Goal: Information Seeking & Learning: Learn about a topic

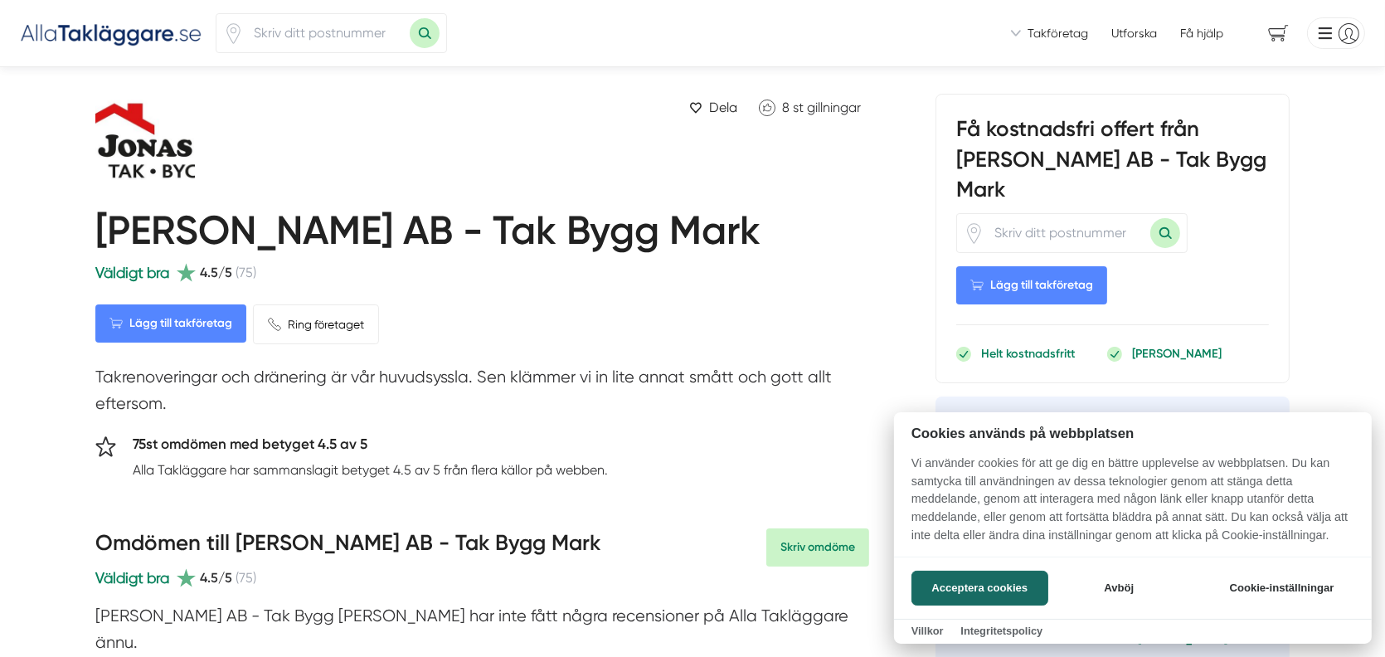
click at [1042, 200] on div at bounding box center [692, 328] width 1385 height 657
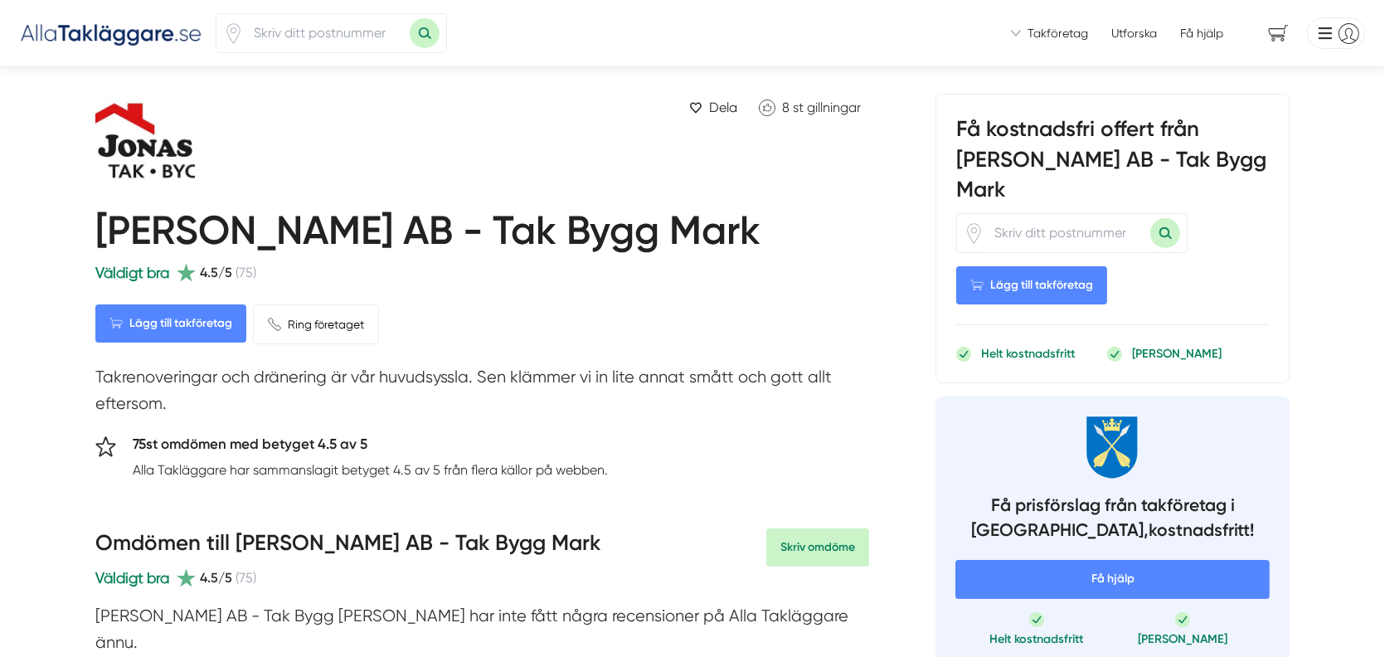
click at [1003, 214] on input "number" at bounding box center [1068, 233] width 166 height 38
type input "79393"
click at [1038, 266] on span "Lägg till takföretag" at bounding box center [1031, 285] width 151 height 38
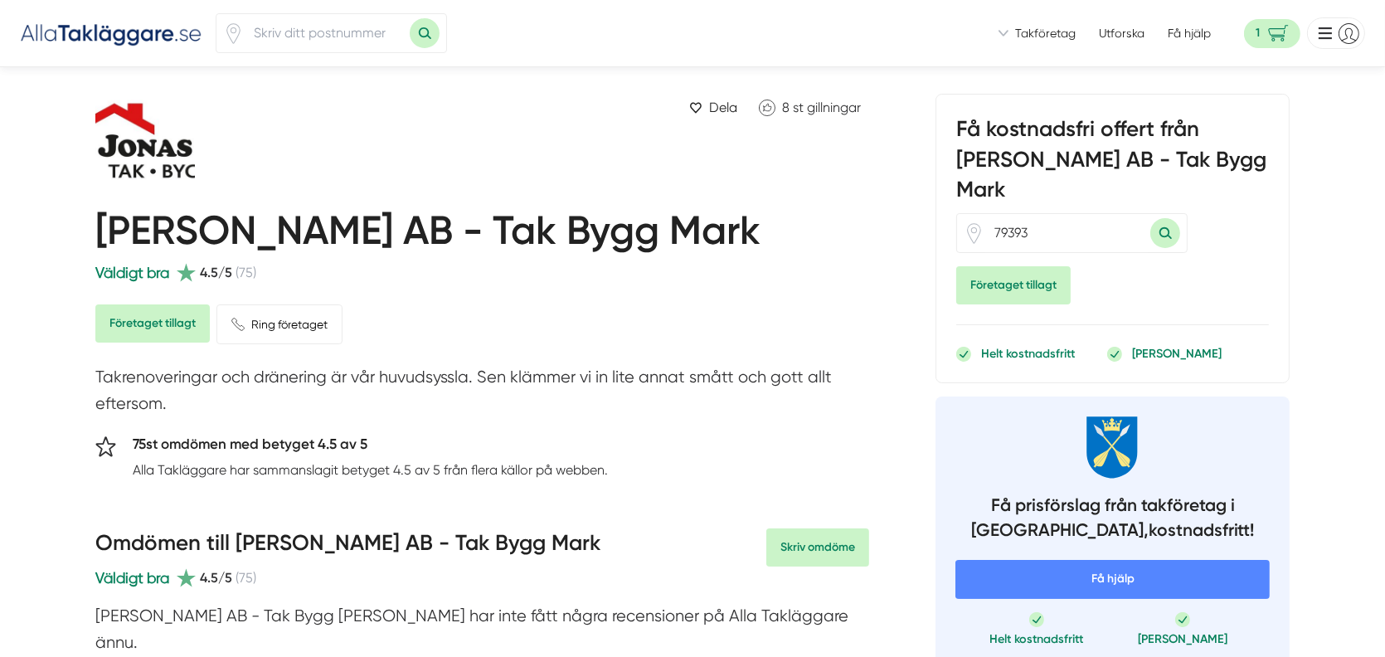
click at [142, 326] on span "Företaget tillagt" at bounding box center [152, 323] width 114 height 38
click at [277, 35] on input "number" at bounding box center [327, 33] width 166 height 38
type input "79393"
click at [426, 33] on button "Sök med postnummer" at bounding box center [425, 33] width 30 height 30
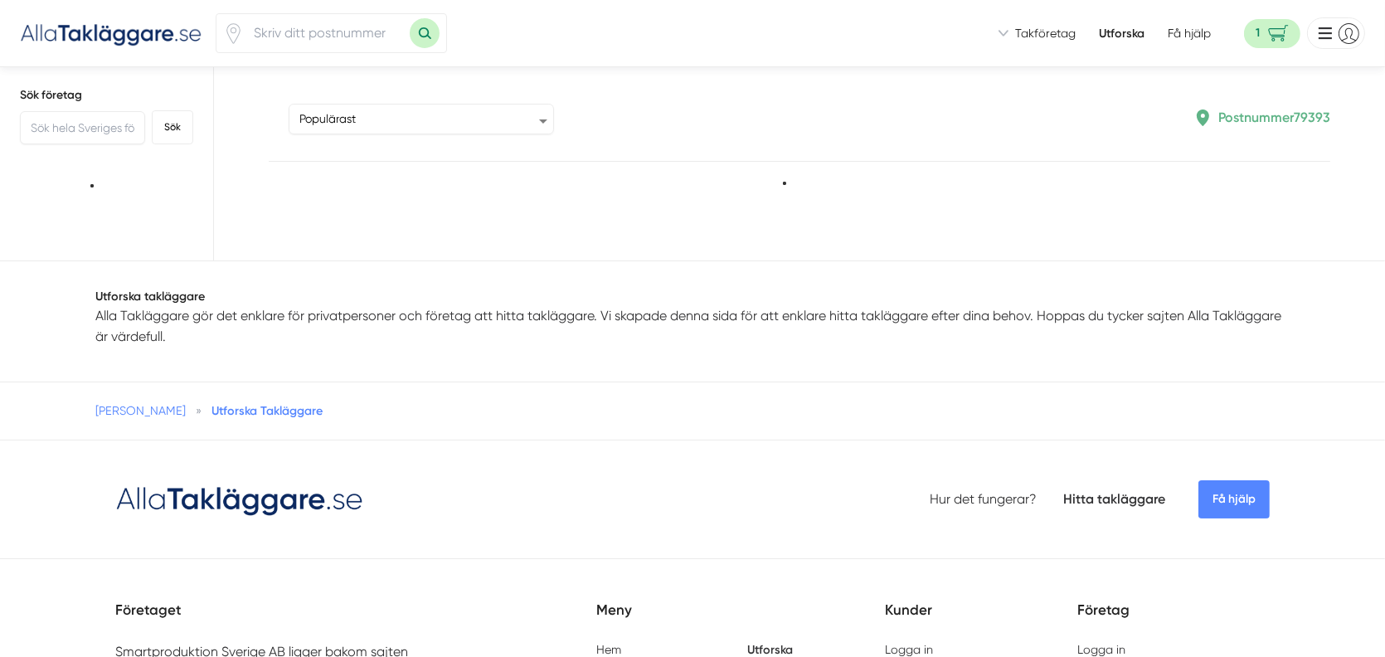
type input "79393"
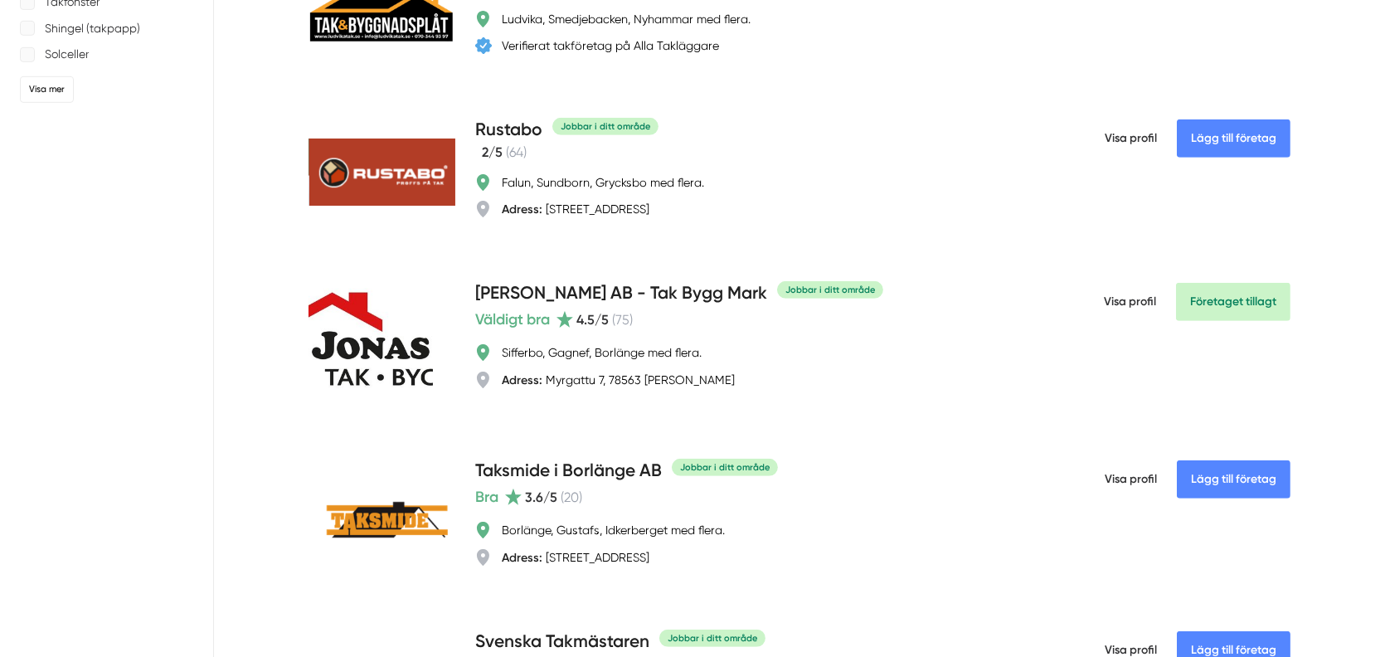
scroll to position [1078, 0]
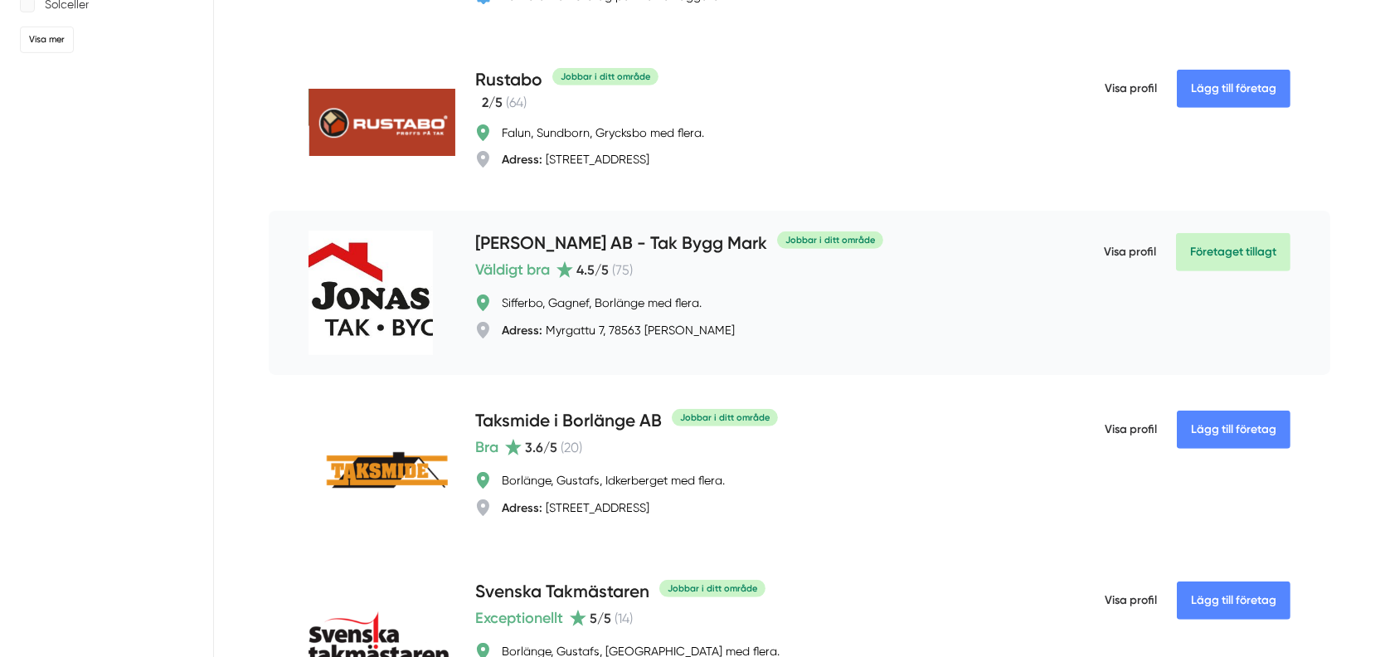
click at [1121, 274] on span "Visa profil" at bounding box center [1130, 252] width 52 height 43
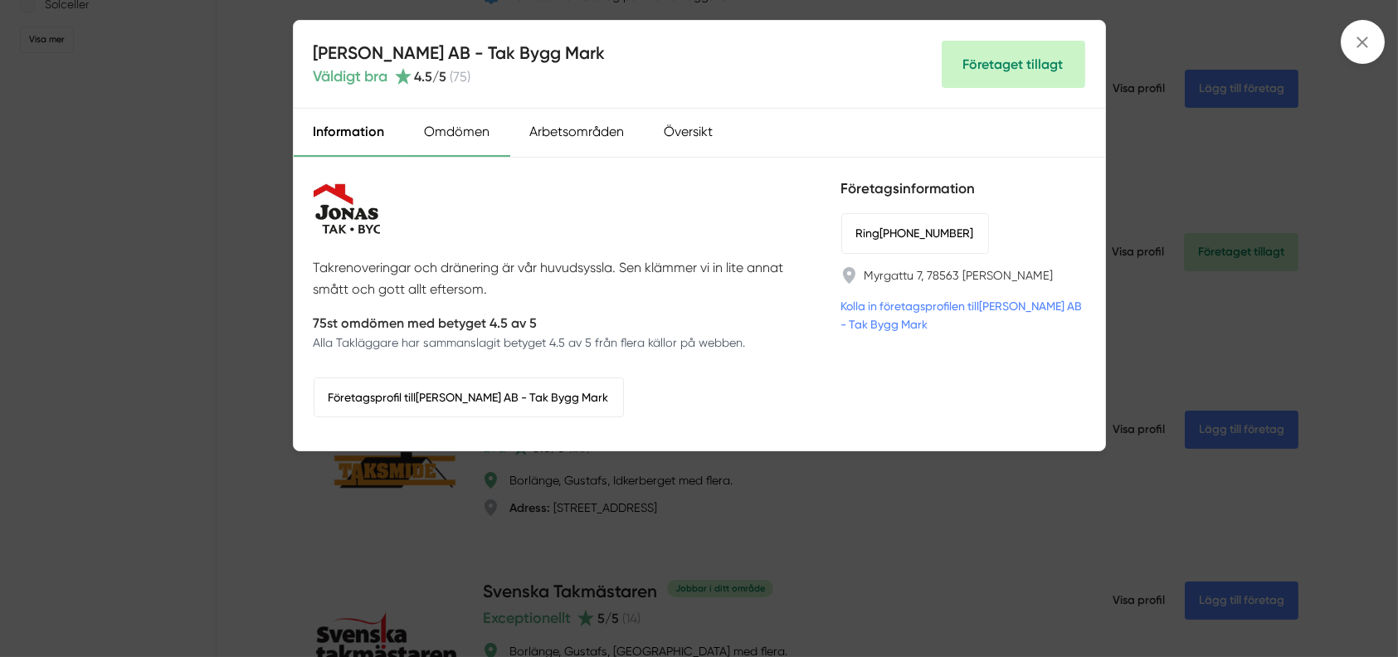
click at [477, 128] on div "Omdömen" at bounding box center [457, 133] width 105 height 48
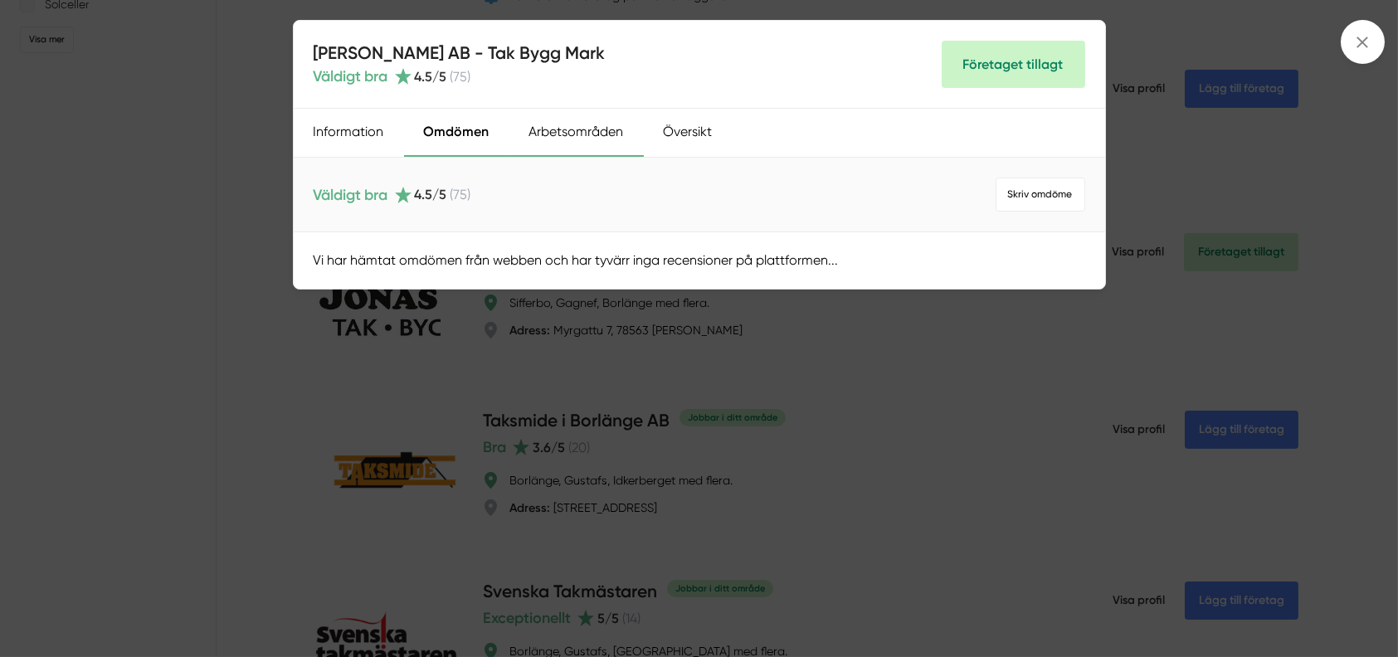
click at [572, 136] on div "Arbetsområden" at bounding box center [576, 133] width 134 height 48
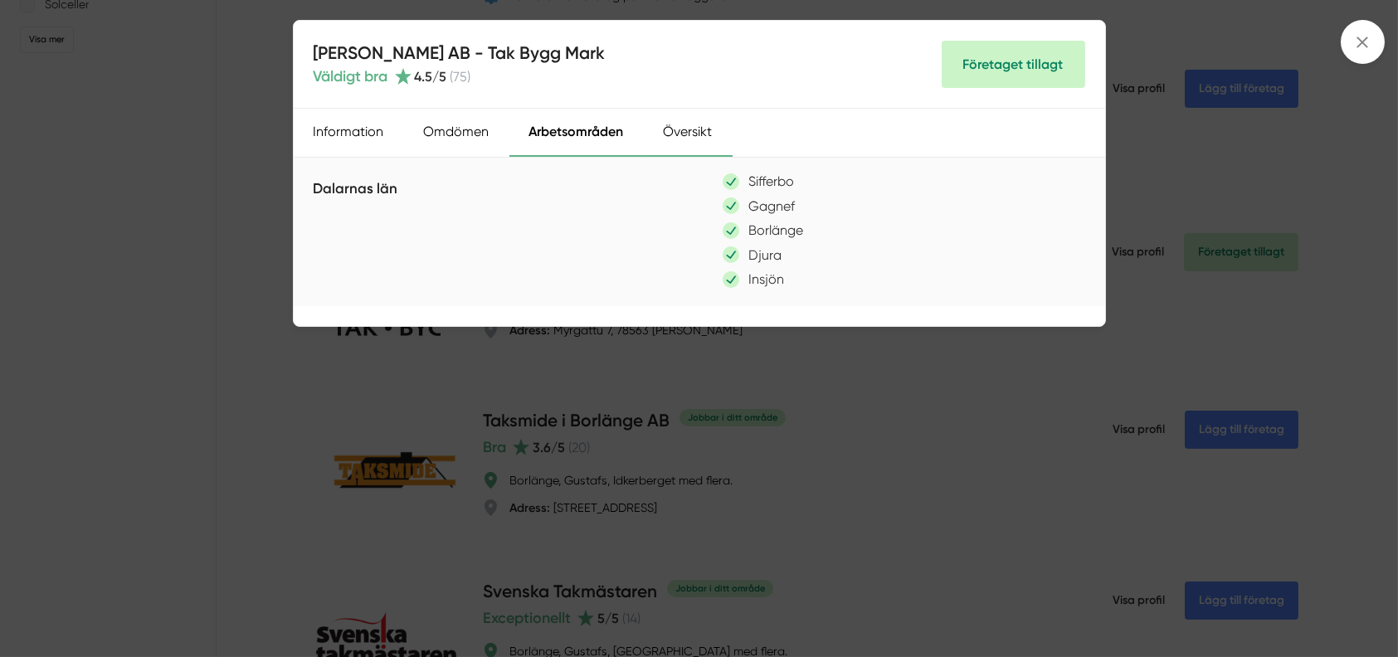
click at [683, 136] on div "Översikt" at bounding box center [688, 133] width 89 height 48
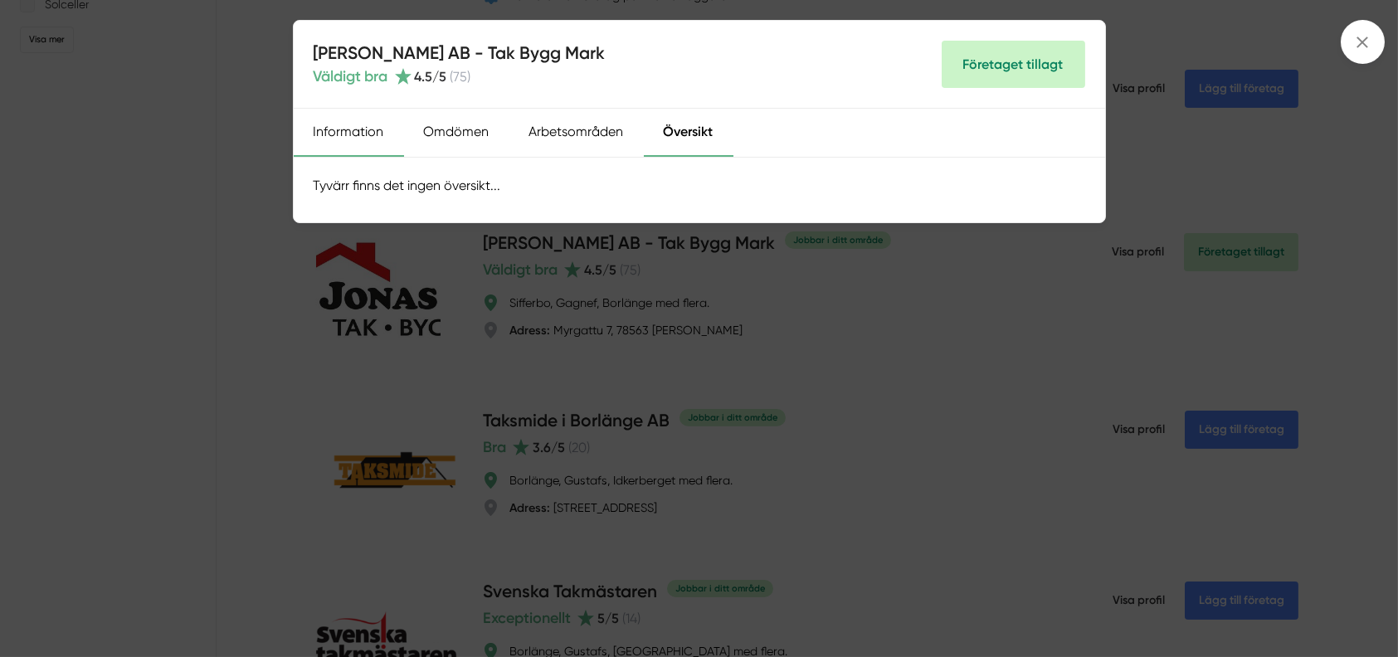
click at [338, 127] on div "Information" at bounding box center [349, 133] width 110 height 48
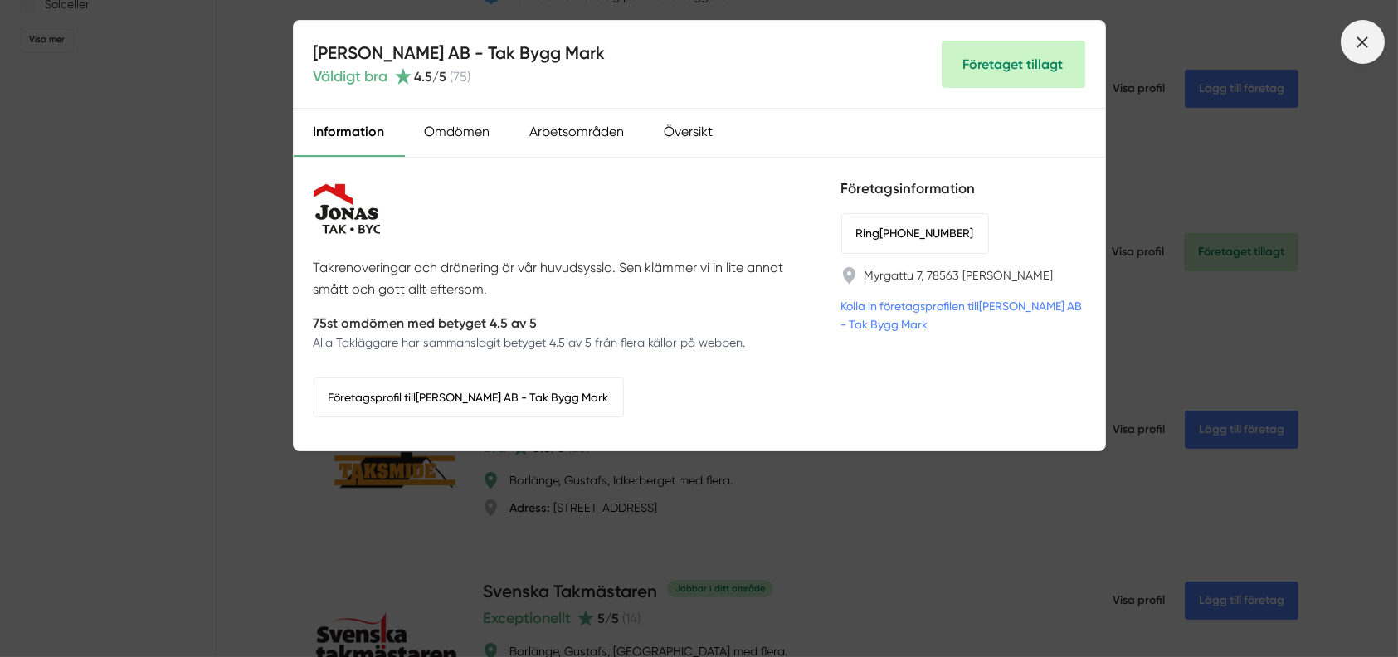
click at [1359, 39] on line at bounding box center [1362, 41] width 9 height 9
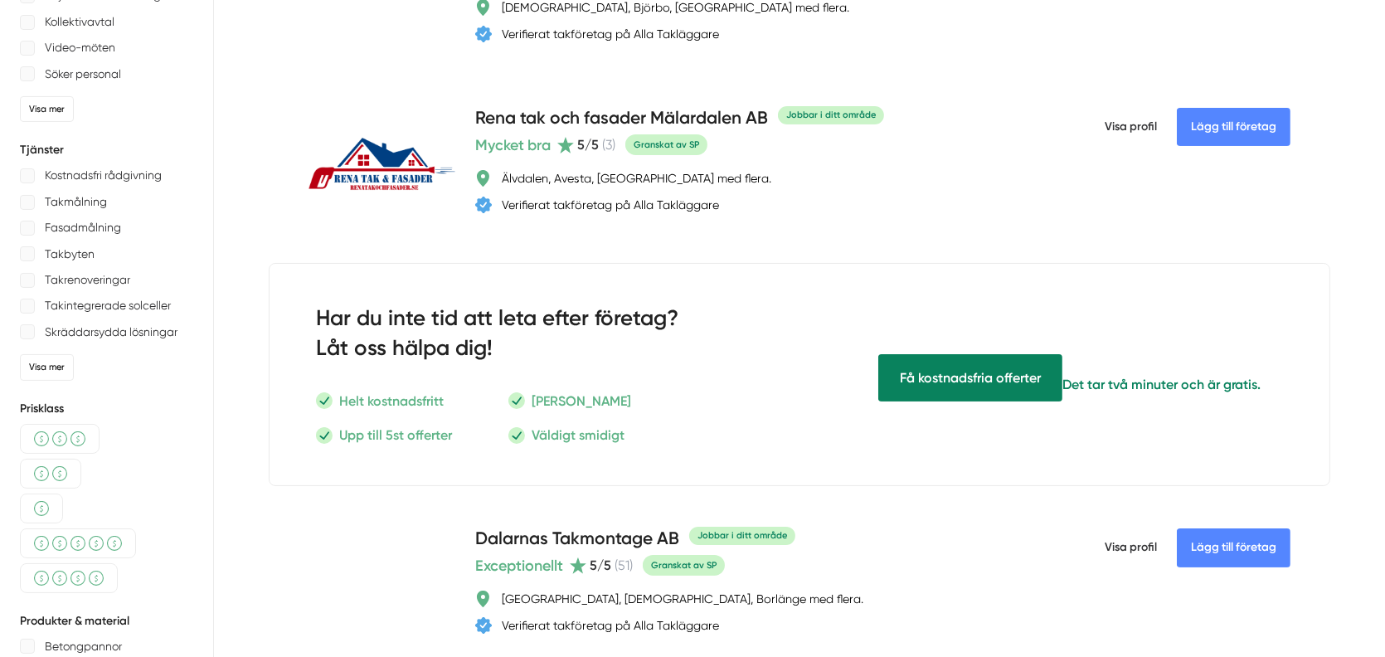
scroll to position [0, 0]
